Goal: Task Accomplishment & Management: Manage account settings

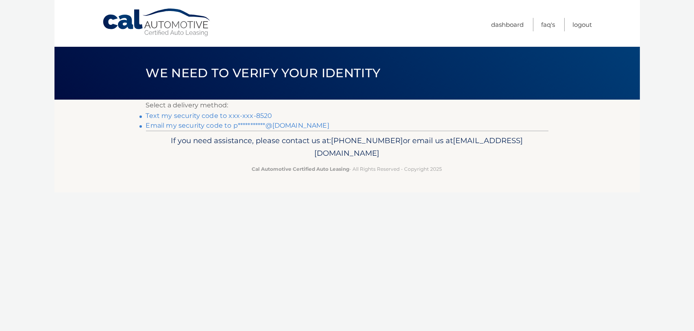
click at [185, 117] on link "Text my security code to xxx-xxx-8520" at bounding box center [209, 116] width 126 height 8
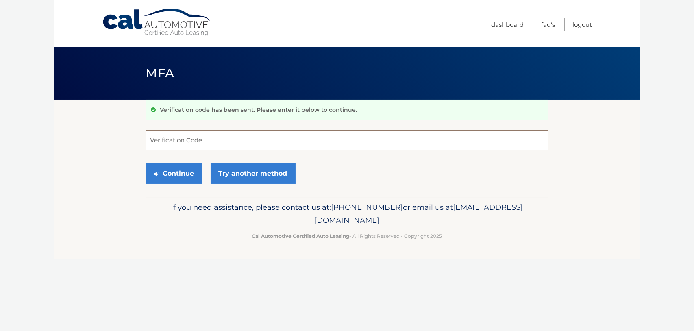
click at [168, 137] on input "Verification Code" at bounding box center [347, 140] width 402 height 20
type input "677979"
click at [184, 169] on button "Continue" at bounding box center [174, 173] width 56 height 20
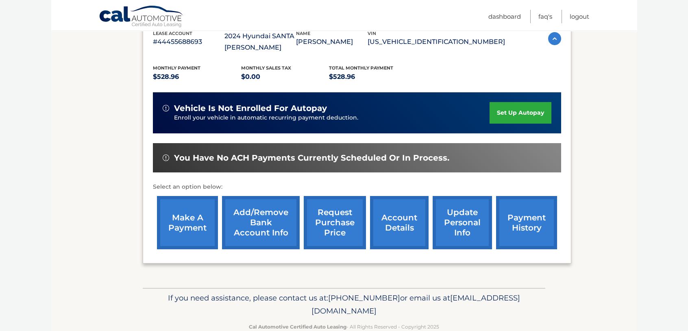
scroll to position [163, 0]
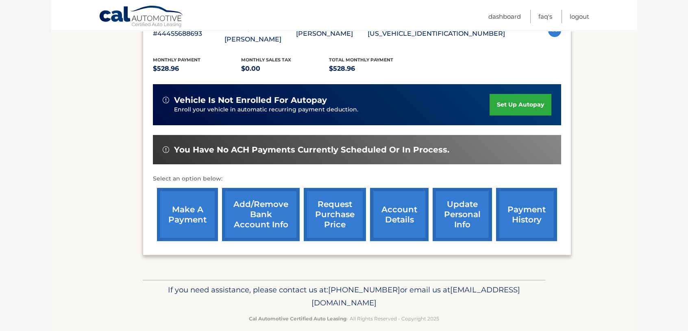
click at [183, 203] on link "make a payment" at bounding box center [187, 214] width 61 height 53
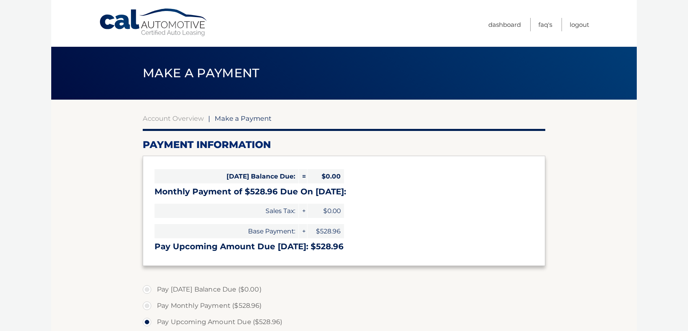
select select "NGU3NDBmNDQtN2ExMC00Yzc3LTg5MTktYTIzNjUyNDk4M2Vl"
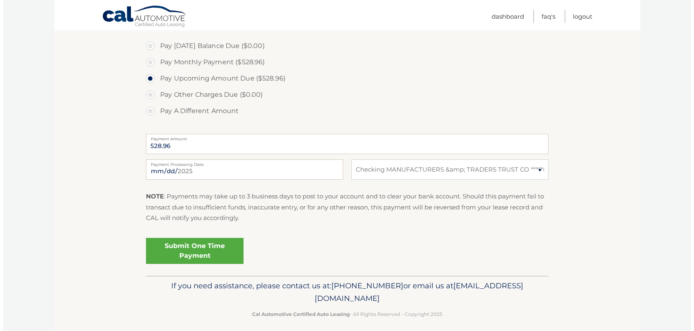
scroll to position [244, 0]
click at [191, 251] on link "Submit One Time Payment" at bounding box center [192, 250] width 98 height 26
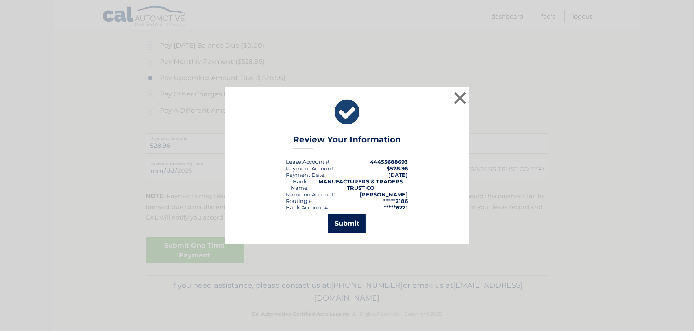
click at [352, 219] on button "Submit" at bounding box center [347, 224] width 38 height 20
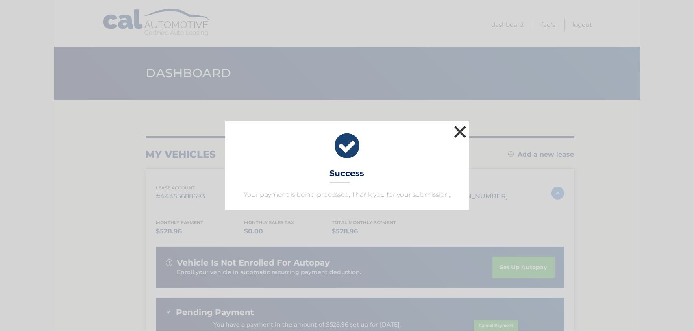
click at [459, 130] on button "×" at bounding box center [460, 132] width 16 height 16
